Goal: Task Accomplishment & Management: Complete application form

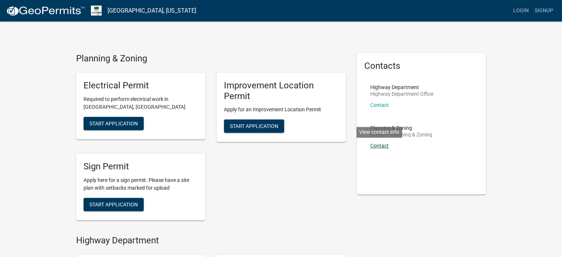
click at [378, 145] on link "Contact" at bounding box center [379, 146] width 18 height 6
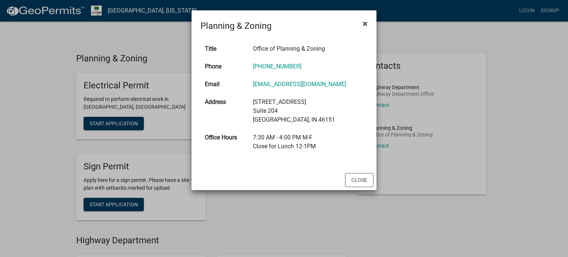
drag, startPoint x: 365, startPoint y: 24, endPoint x: 336, endPoint y: 4, distance: 35.6
click at [364, 24] on span "×" at bounding box center [365, 23] width 5 height 10
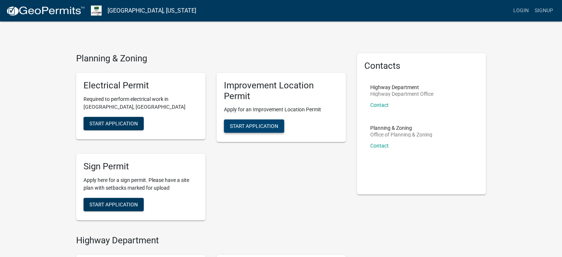
click at [261, 127] on span "Start Application" at bounding box center [254, 126] width 48 height 6
